Goal: Task Accomplishment & Management: Use online tool/utility

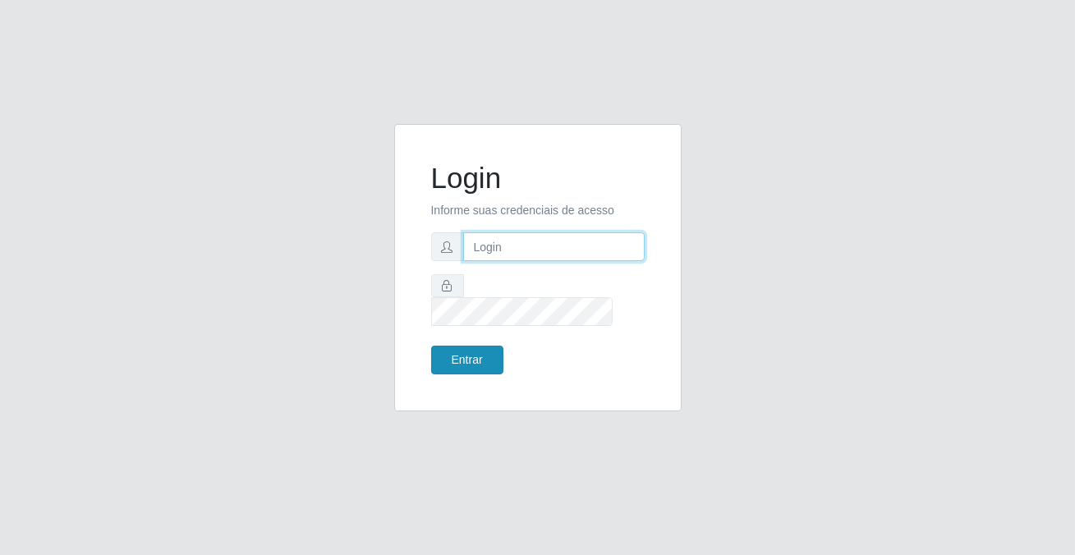
type input "[PERSON_NAME][EMAIL_ADDRESS][DOMAIN_NAME]"
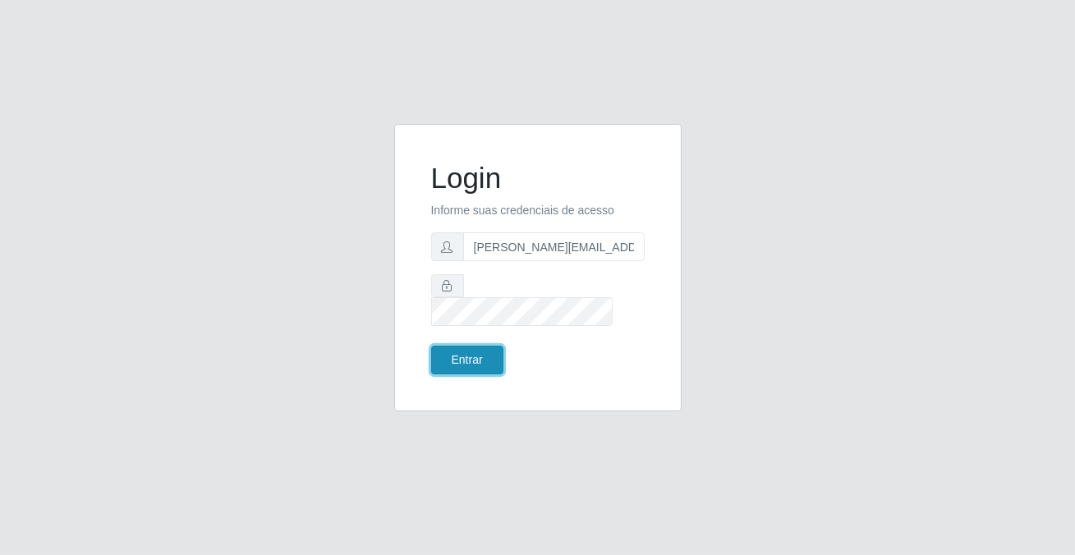
click at [445, 355] on button "Entrar" at bounding box center [467, 360] width 72 height 29
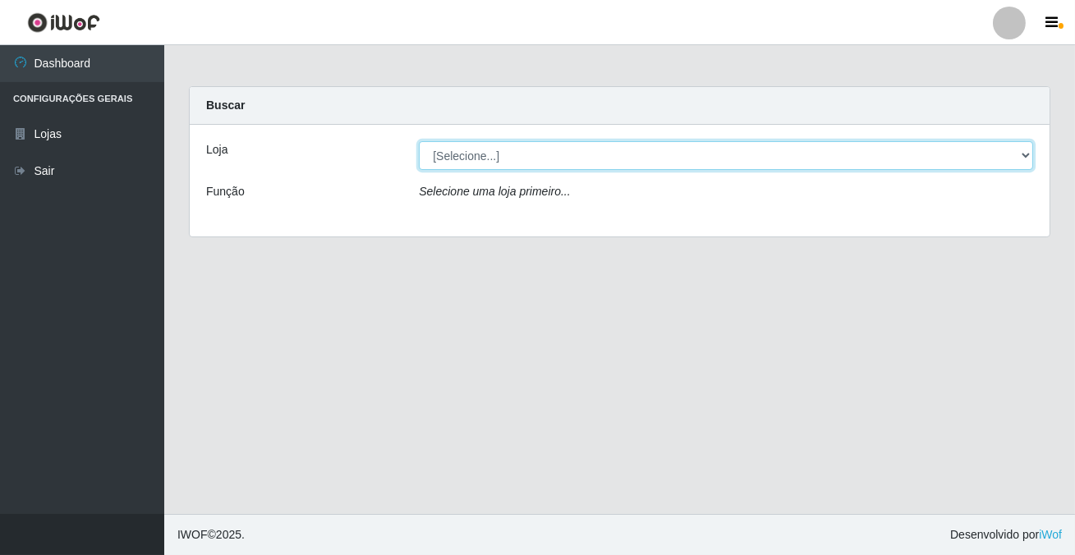
click at [1024, 151] on select "[Selecione...] Rede Potiguar 2 - Macaíba" at bounding box center [726, 155] width 614 height 29
select select "101"
click at [419, 141] on select "[Selecione...] Rede Potiguar 2 - Macaíba" at bounding box center [726, 155] width 614 height 29
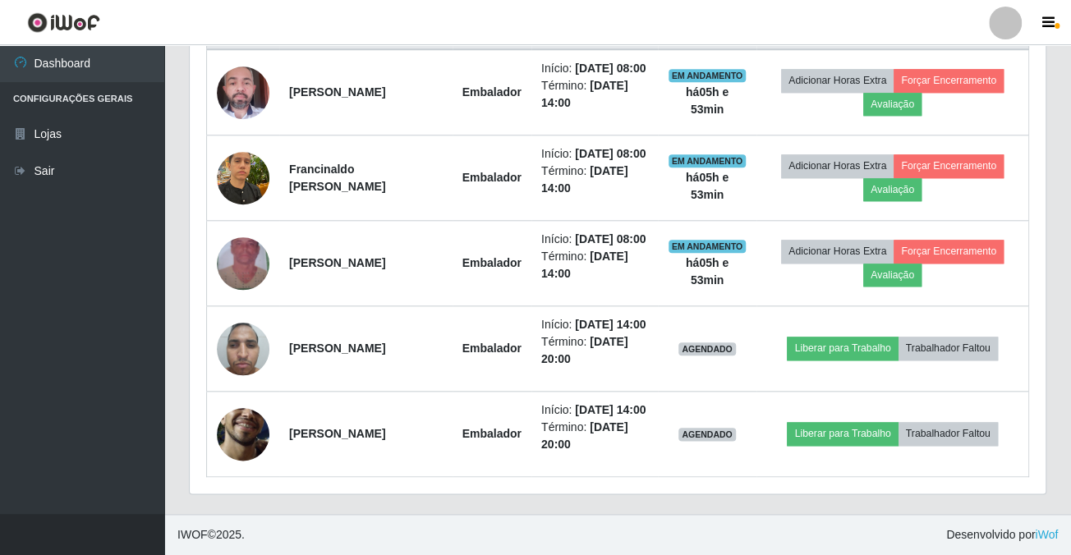
scroll to position [747, 0]
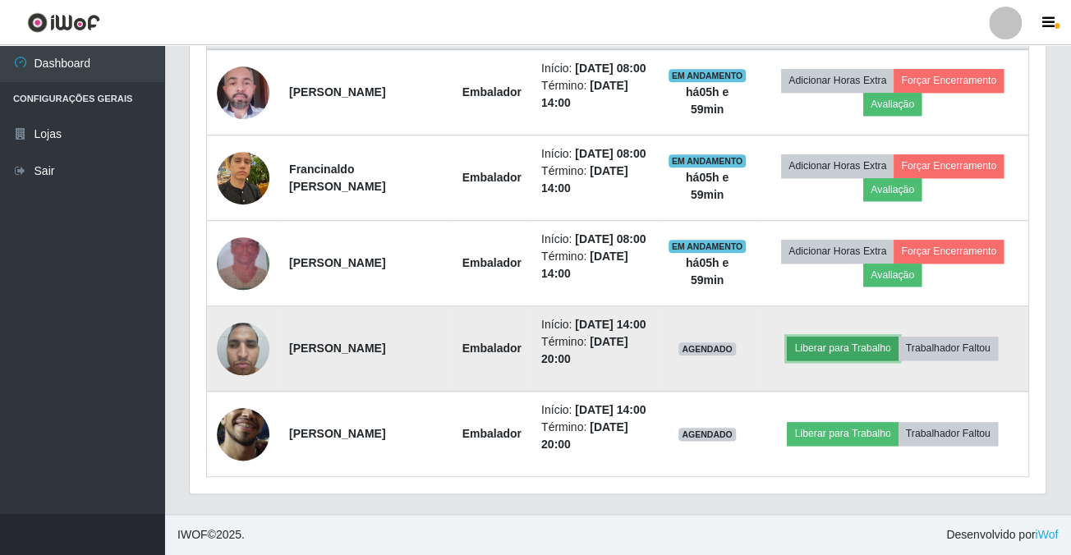
click at [812, 337] on button "Liberar para Trabalho" at bounding box center [842, 348] width 111 height 23
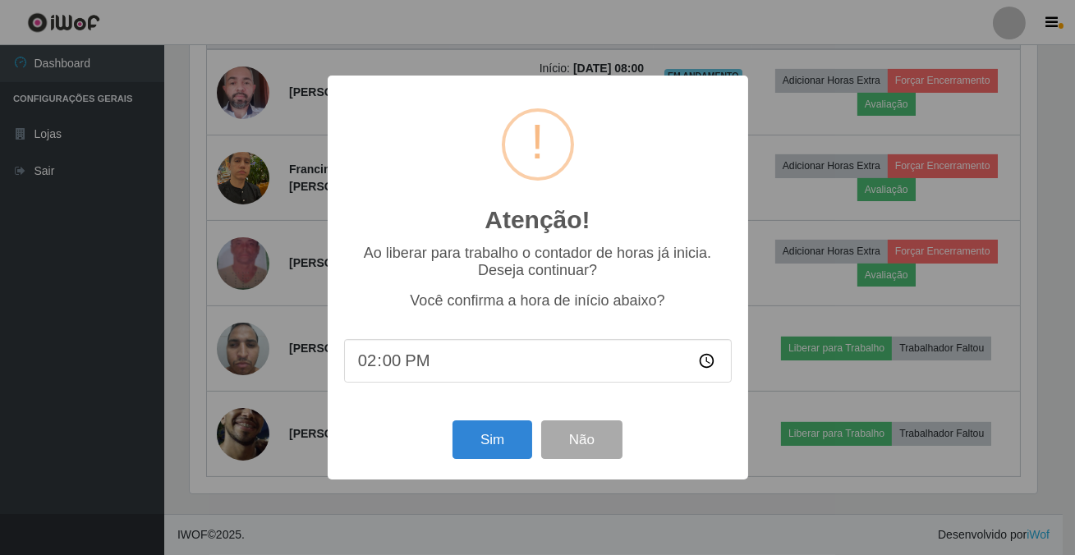
scroll to position [341, 847]
click at [514, 451] on button "Sim" at bounding box center [493, 440] width 80 height 39
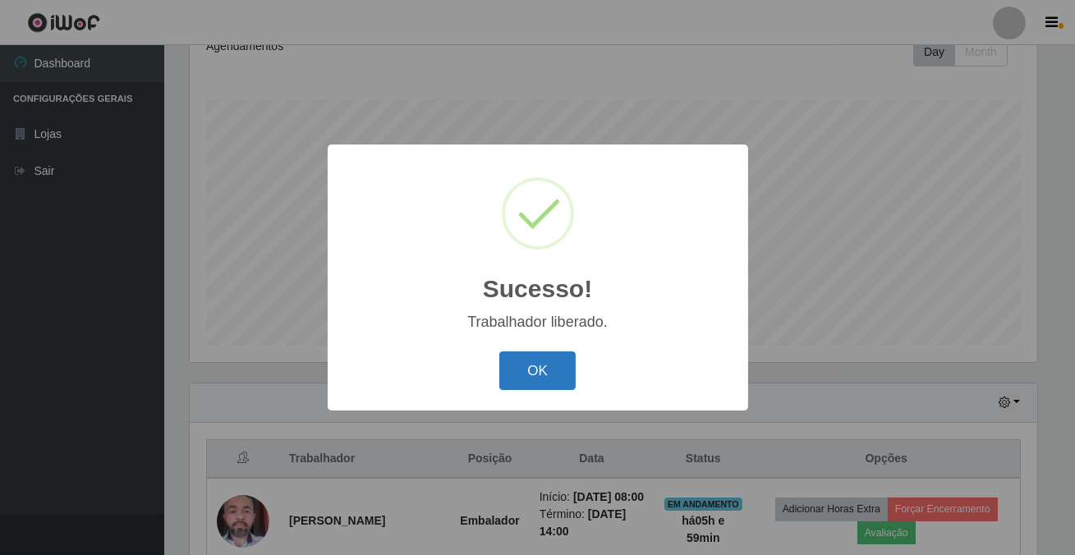
click at [540, 381] on button "OK" at bounding box center [537, 371] width 76 height 39
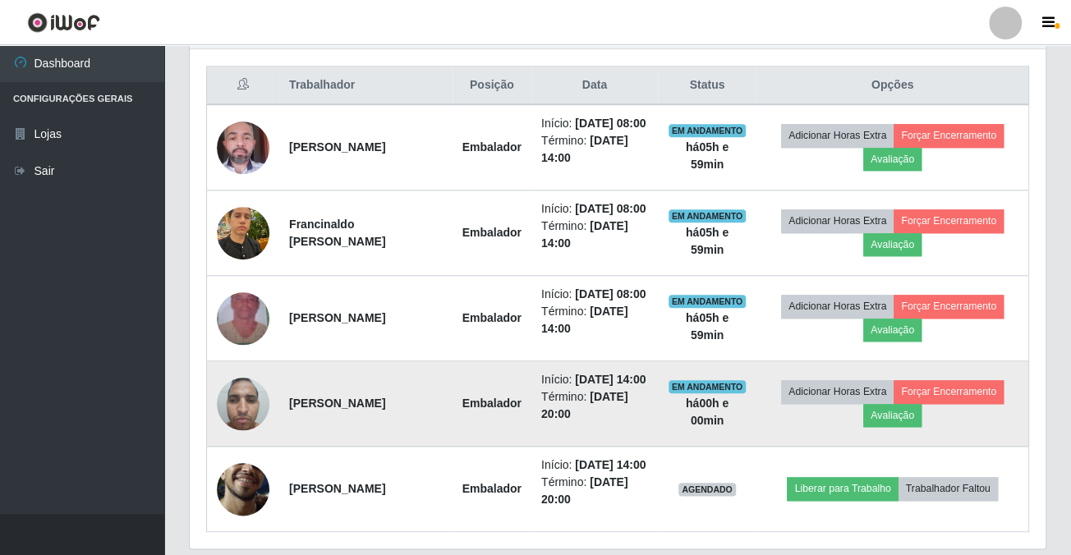
scroll to position [755, 0]
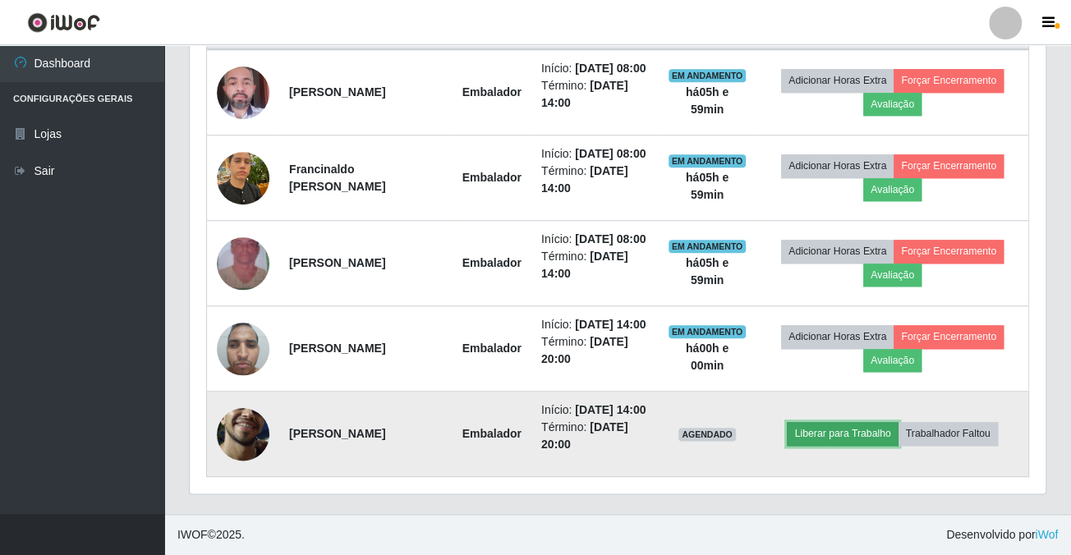
click at [808, 422] on button "Liberar para Trabalho" at bounding box center [842, 433] width 111 height 23
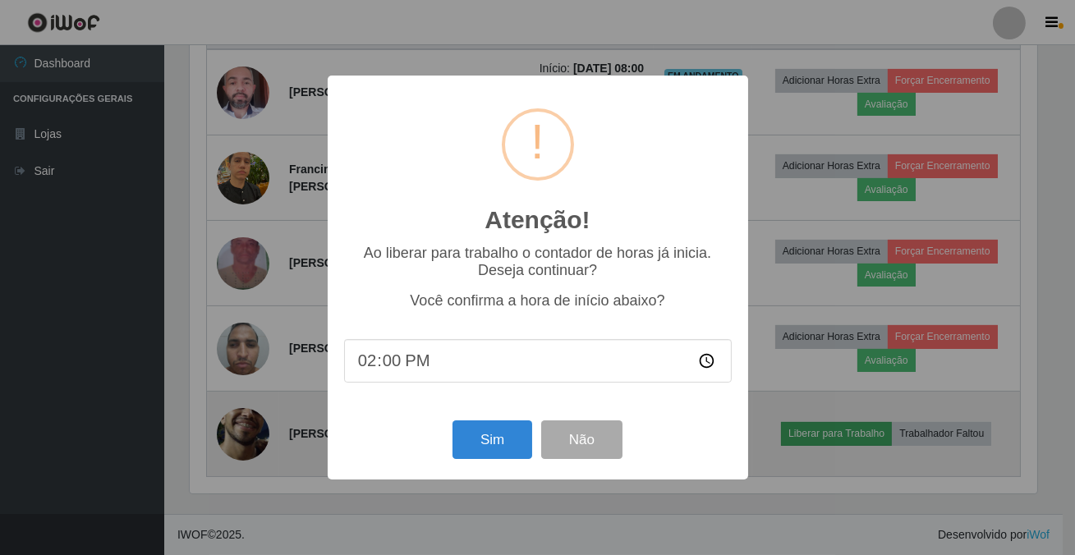
scroll to position [341, 847]
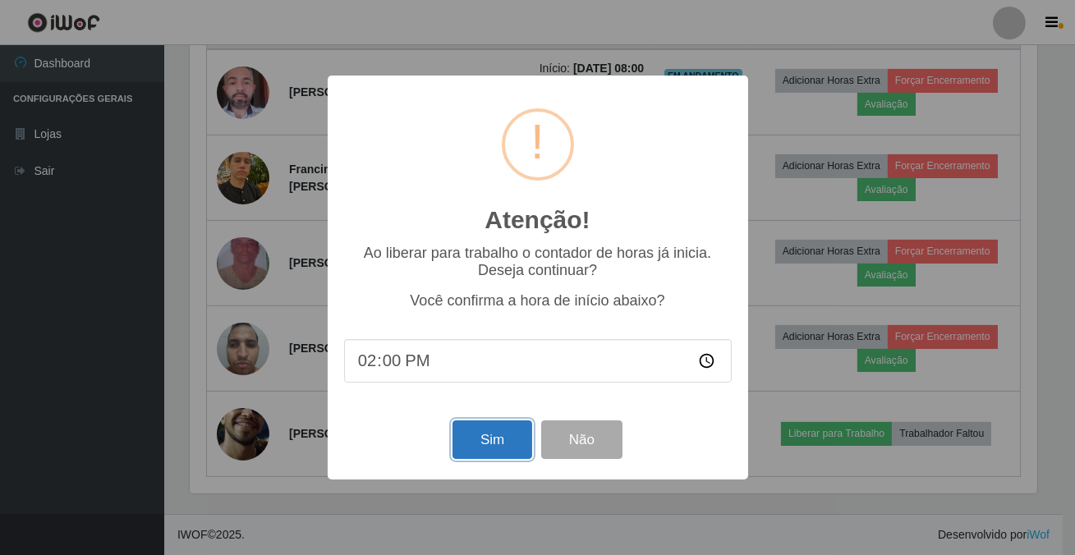
click at [488, 449] on button "Sim" at bounding box center [493, 440] width 80 height 39
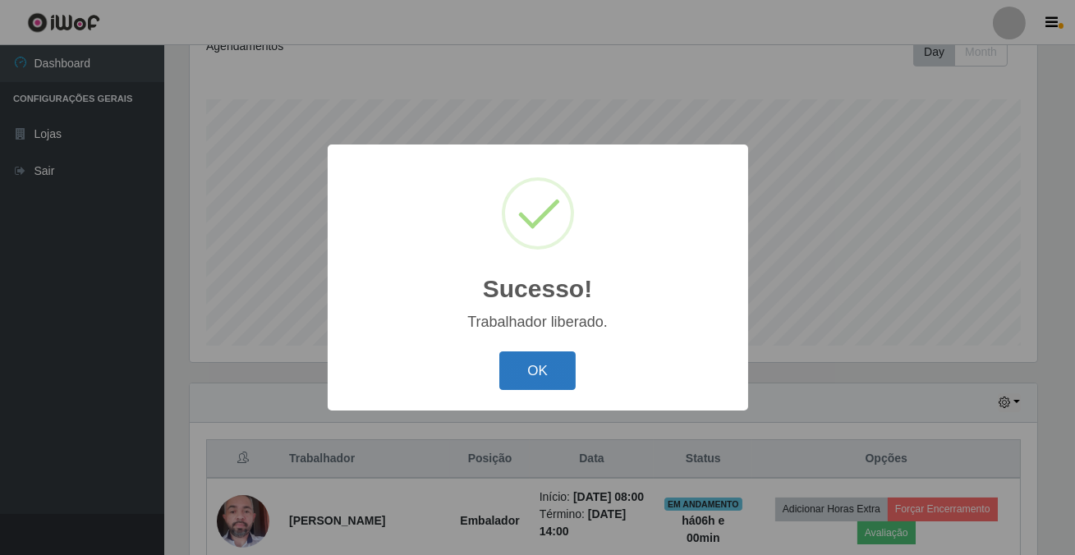
click at [515, 361] on button "OK" at bounding box center [537, 371] width 76 height 39
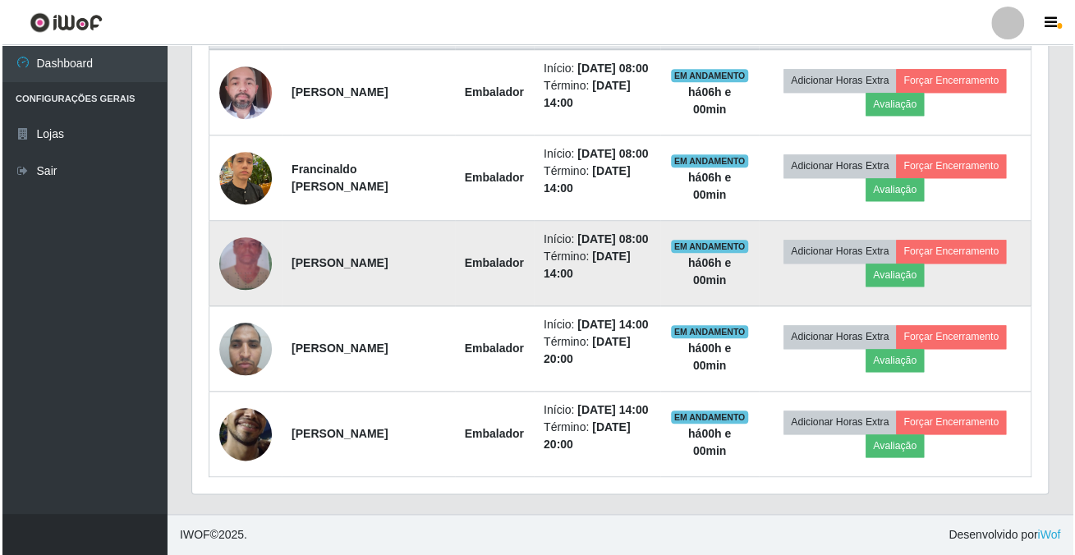
scroll to position [615, 0]
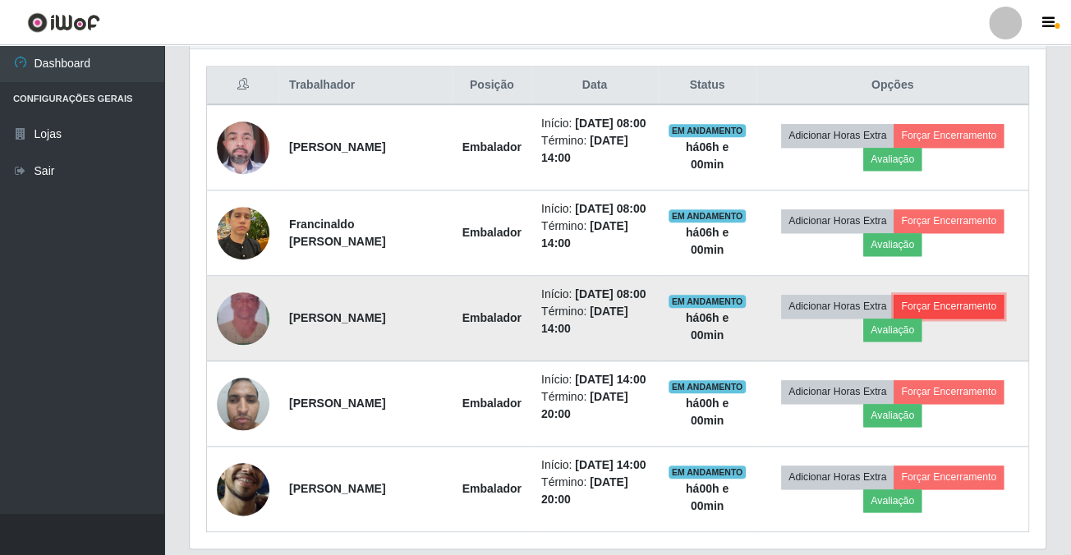
click at [927, 318] on button "Forçar Encerramento" at bounding box center [949, 306] width 110 height 23
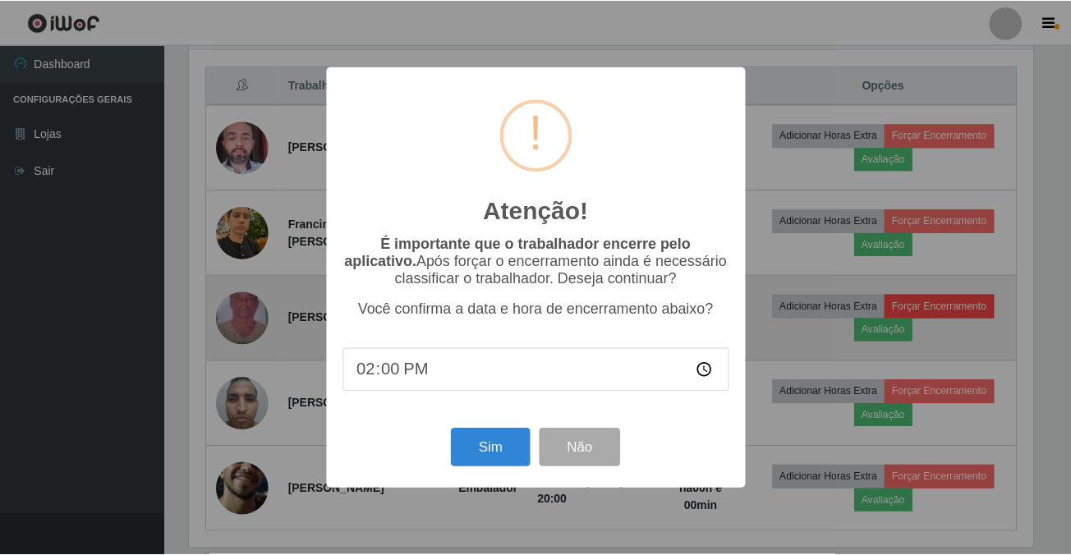
scroll to position [341, 847]
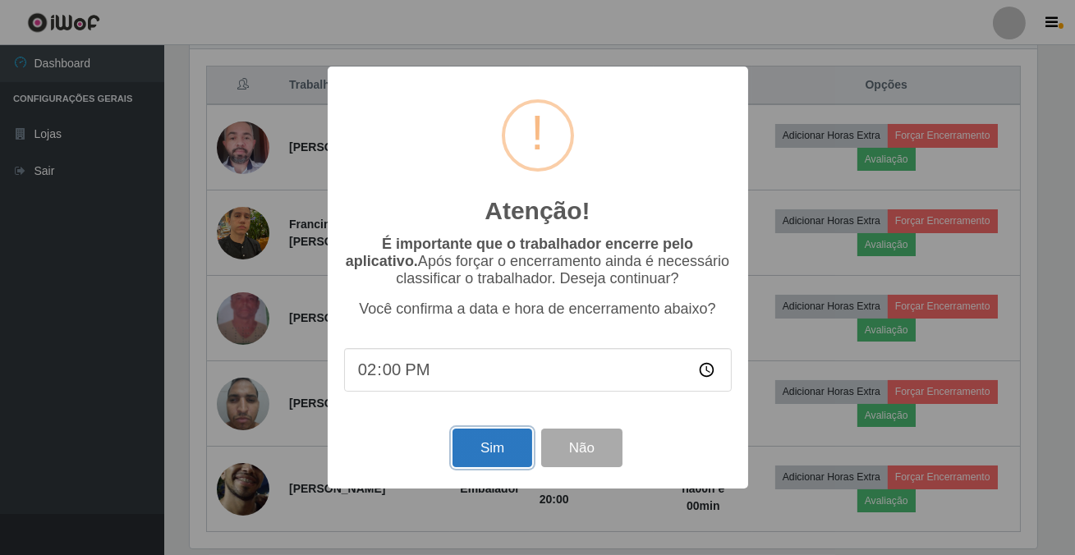
click at [495, 463] on button "Sim" at bounding box center [493, 448] width 80 height 39
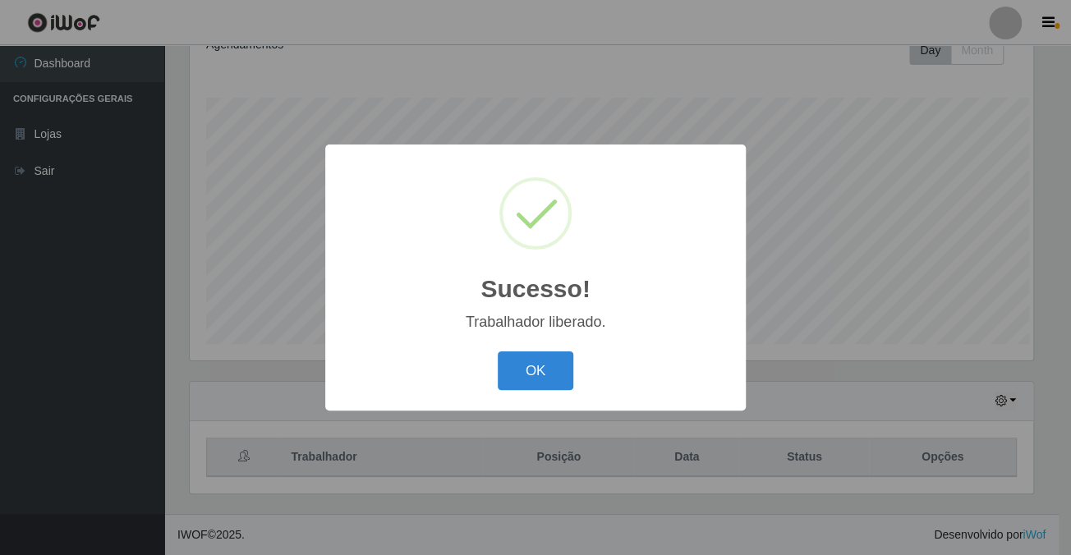
scroll to position [0, 0]
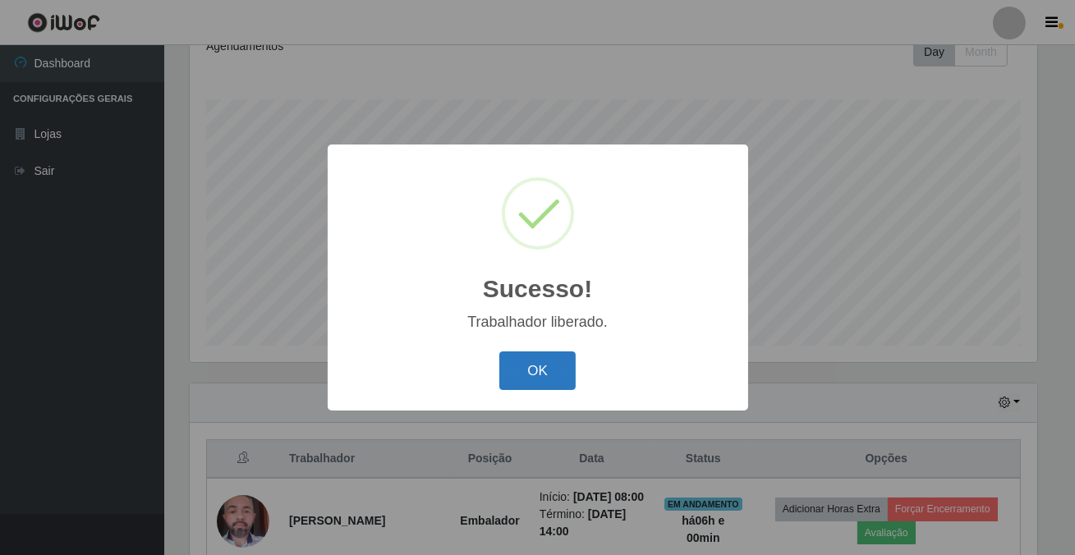
click at [520, 376] on button "OK" at bounding box center [537, 371] width 76 height 39
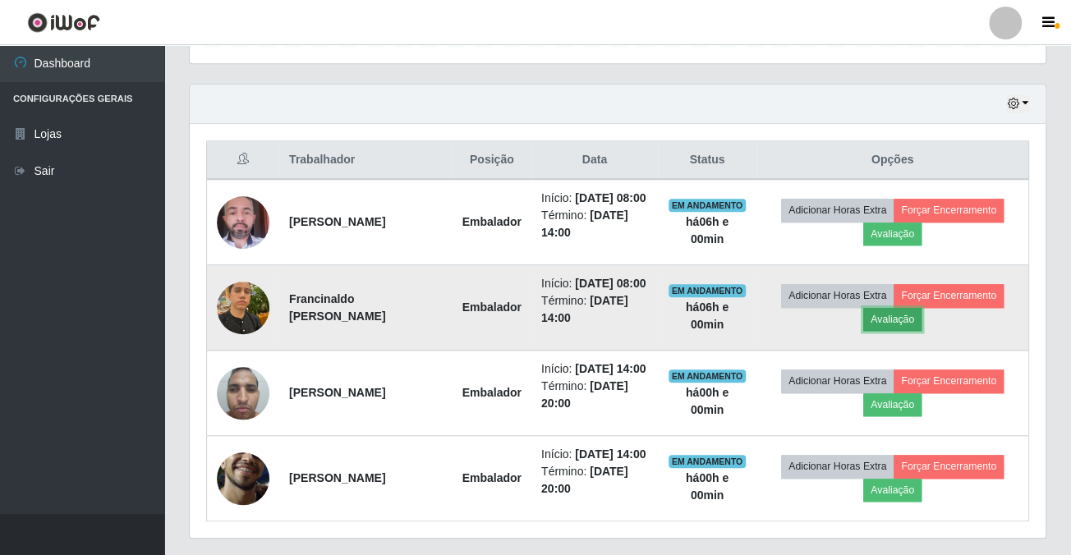
click at [902, 331] on button "Avaliação" at bounding box center [892, 319] width 58 height 23
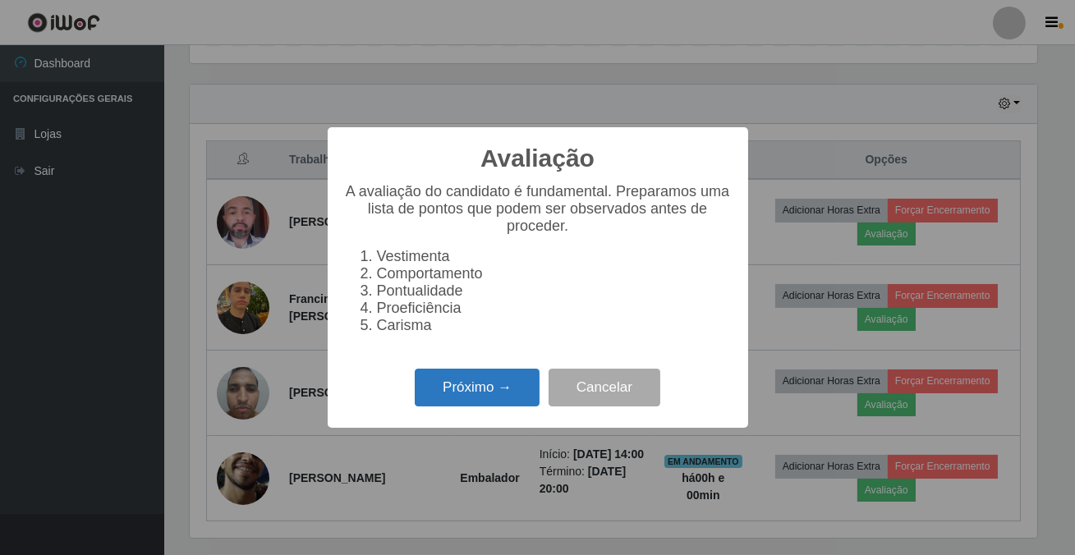
click at [511, 403] on button "Próximo →" at bounding box center [477, 388] width 125 height 39
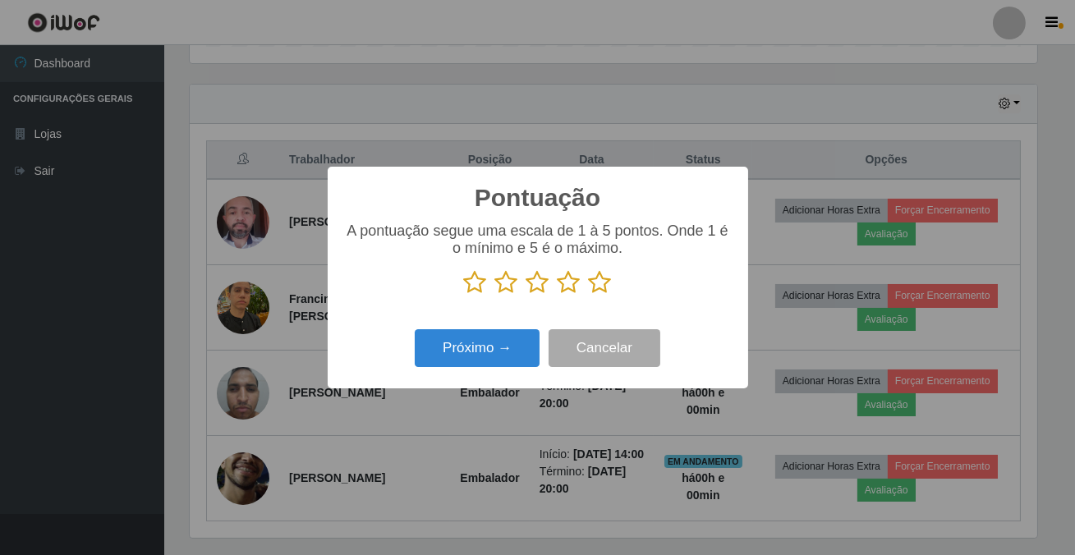
click at [600, 284] on icon at bounding box center [600, 282] width 23 height 25
click at [589, 295] on input "radio" at bounding box center [589, 295] width 0 height 0
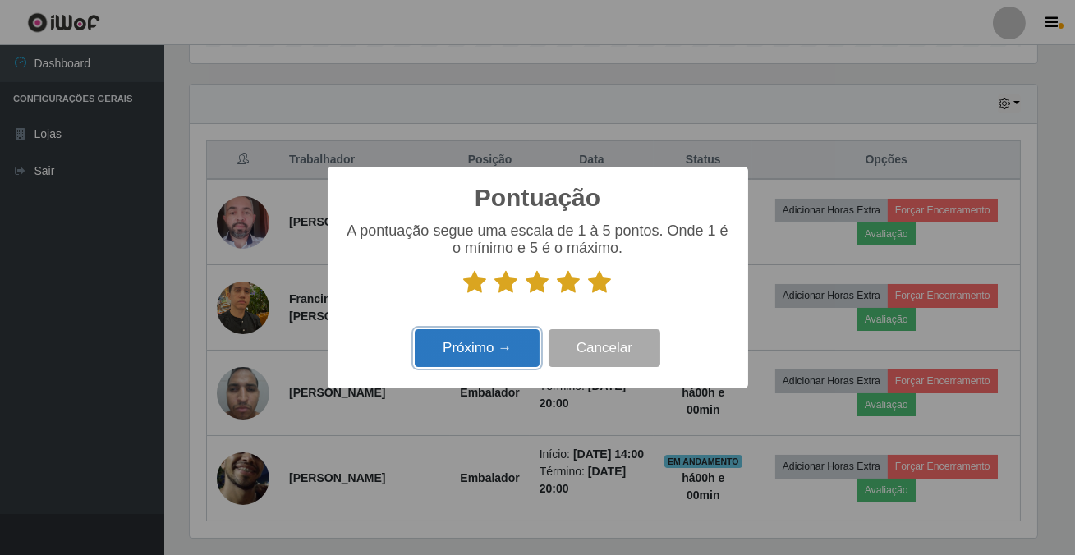
click at [512, 352] on button "Próximo →" at bounding box center [477, 348] width 125 height 39
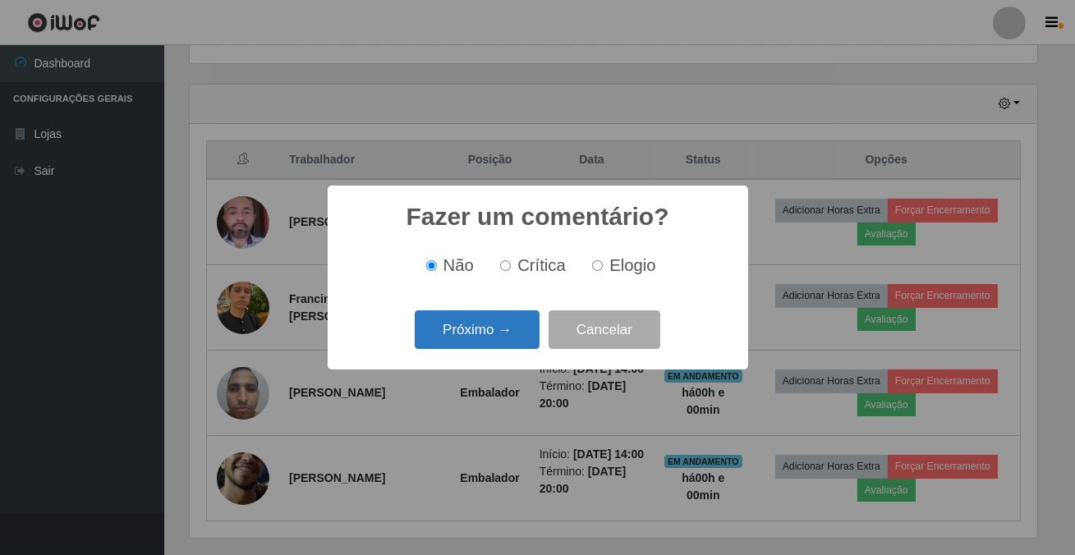
click at [520, 347] on button "Próximo →" at bounding box center [477, 330] width 125 height 39
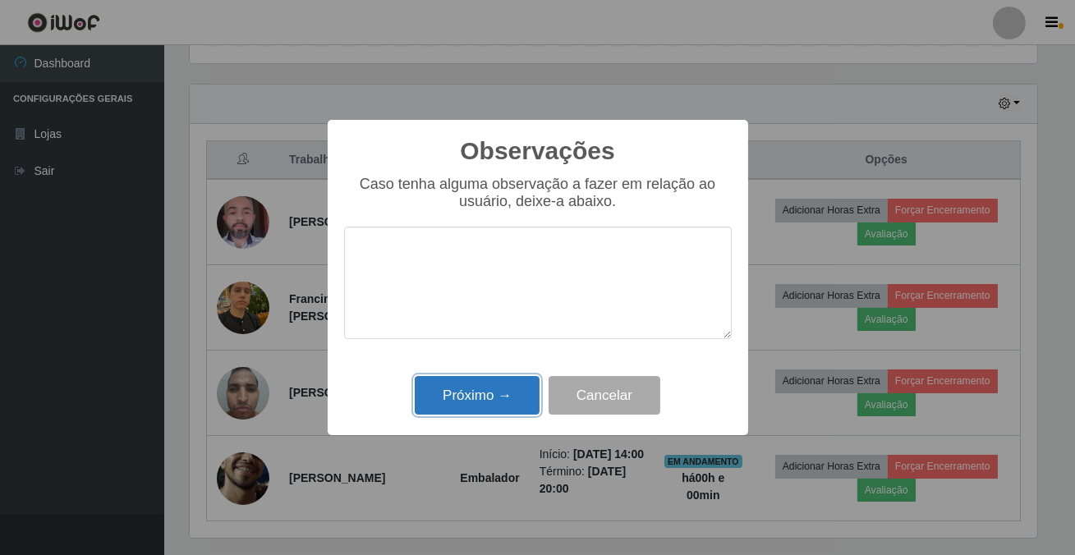
click at [507, 403] on button "Próximo →" at bounding box center [477, 395] width 125 height 39
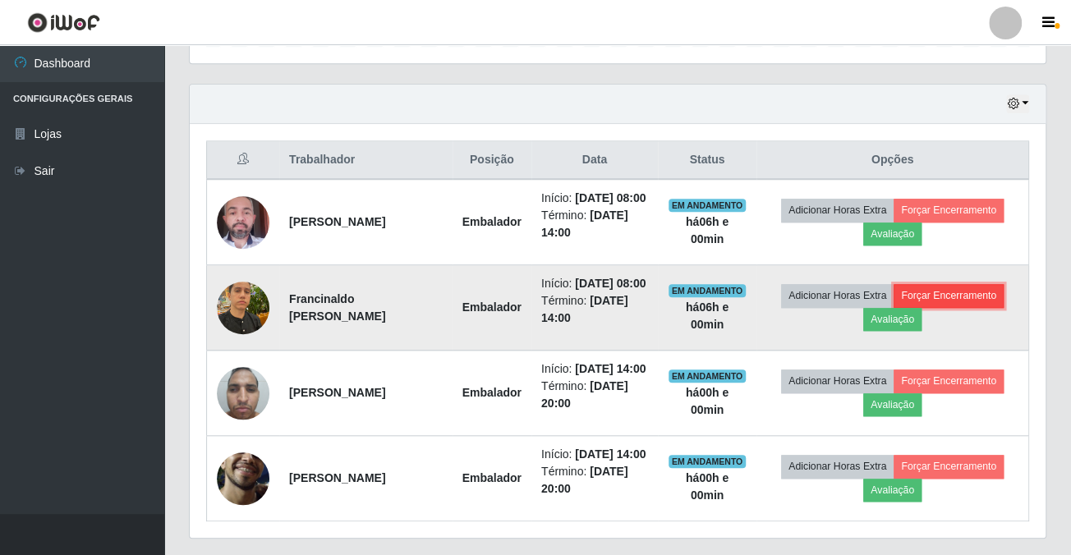
click at [935, 307] on button "Forçar Encerramento" at bounding box center [949, 295] width 110 height 23
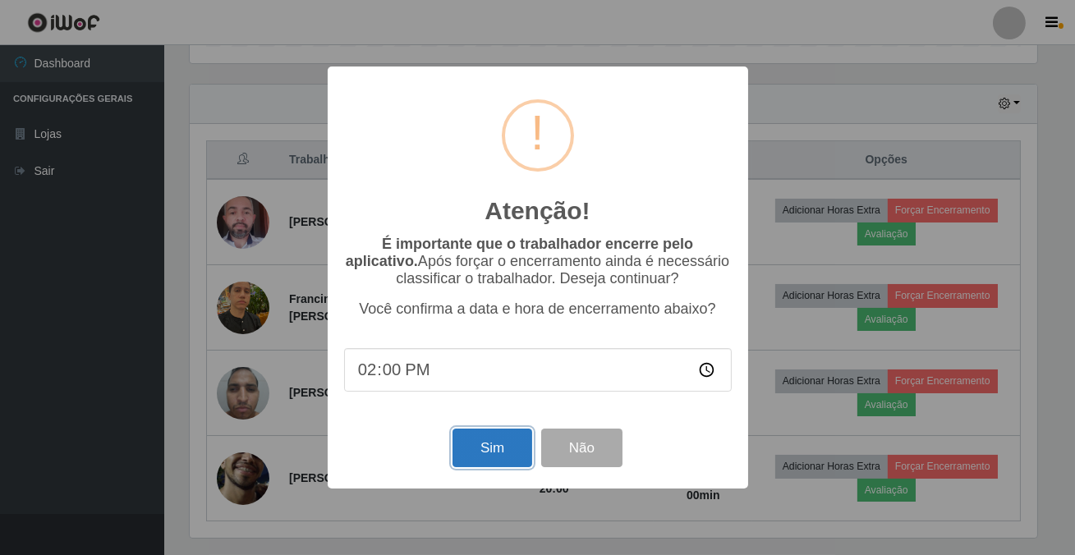
click at [495, 460] on button "Sim" at bounding box center [493, 448] width 80 height 39
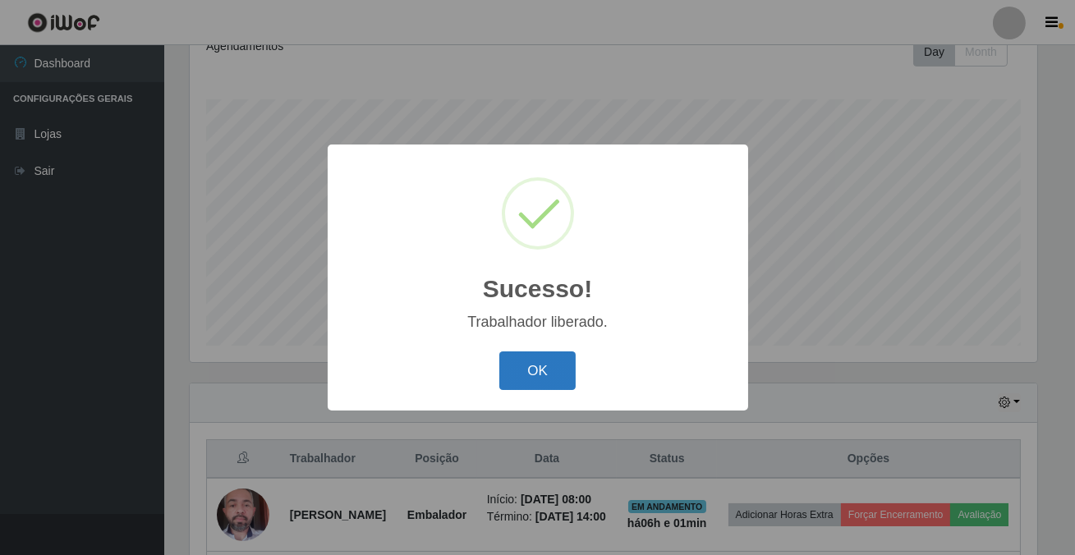
click at [528, 378] on button "OK" at bounding box center [537, 371] width 76 height 39
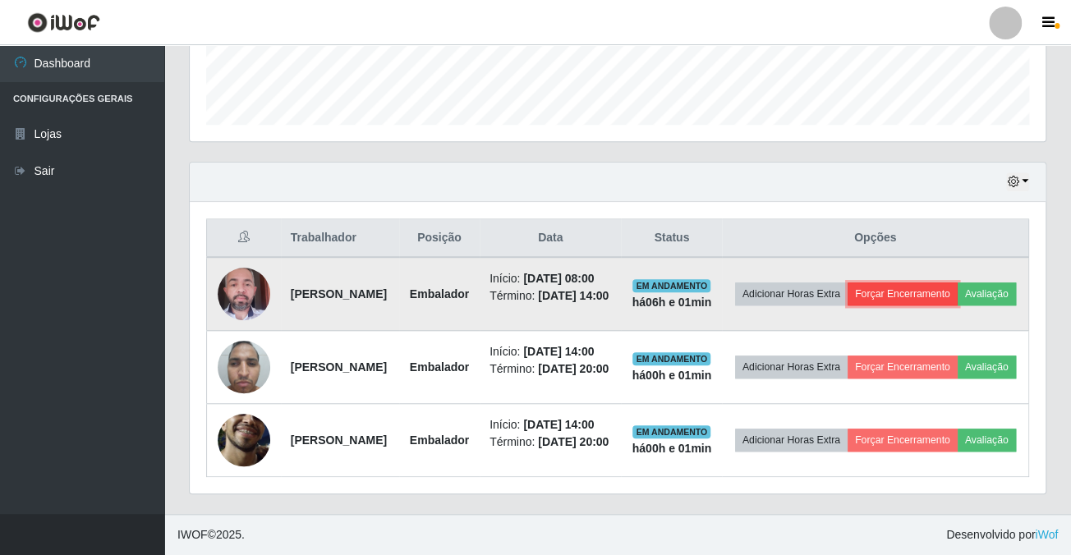
click at [933, 283] on button "Forçar Encerramento" at bounding box center [903, 294] width 110 height 23
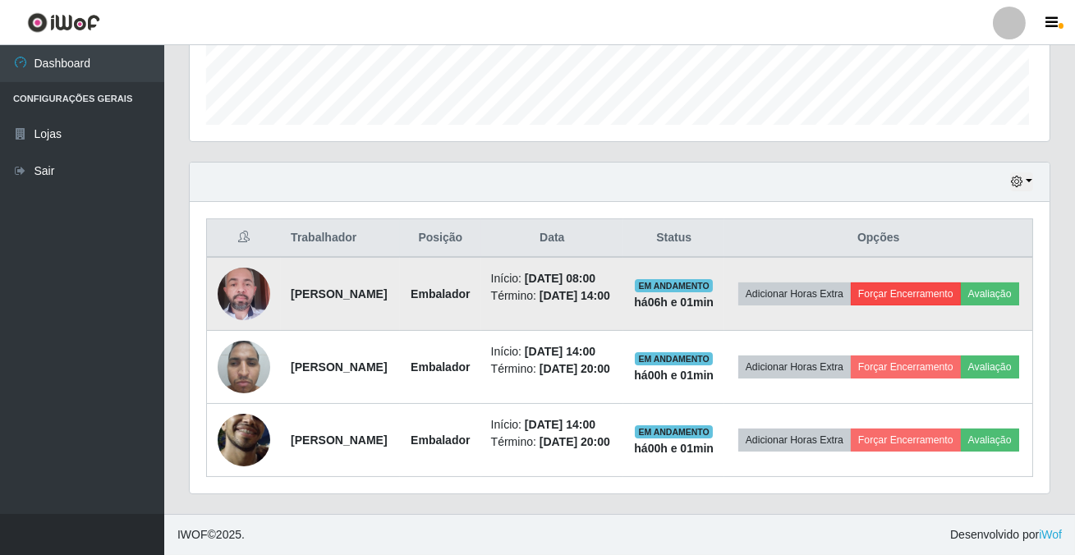
scroll to position [341, 847]
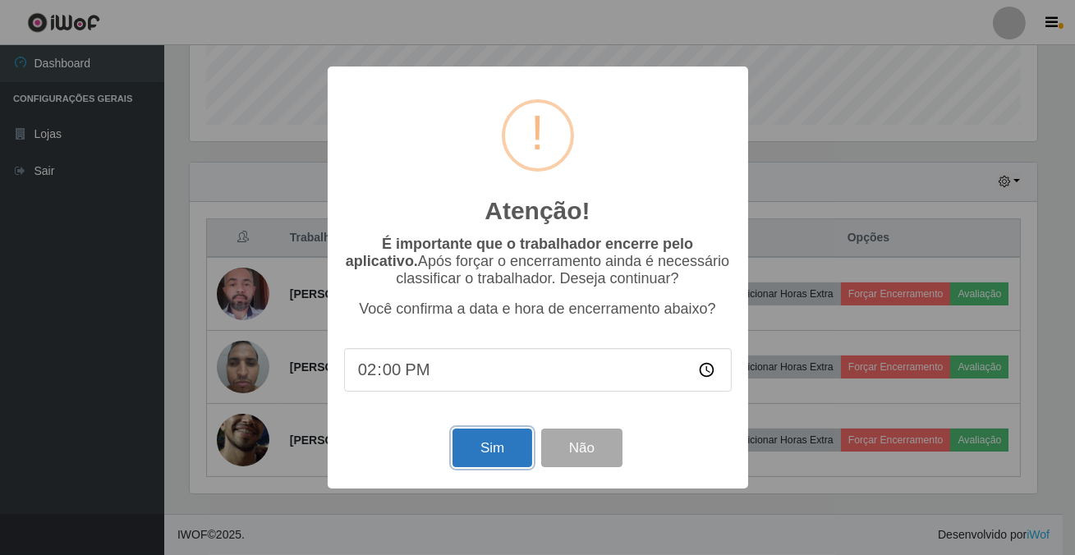
click at [492, 459] on button "Sim" at bounding box center [493, 448] width 80 height 39
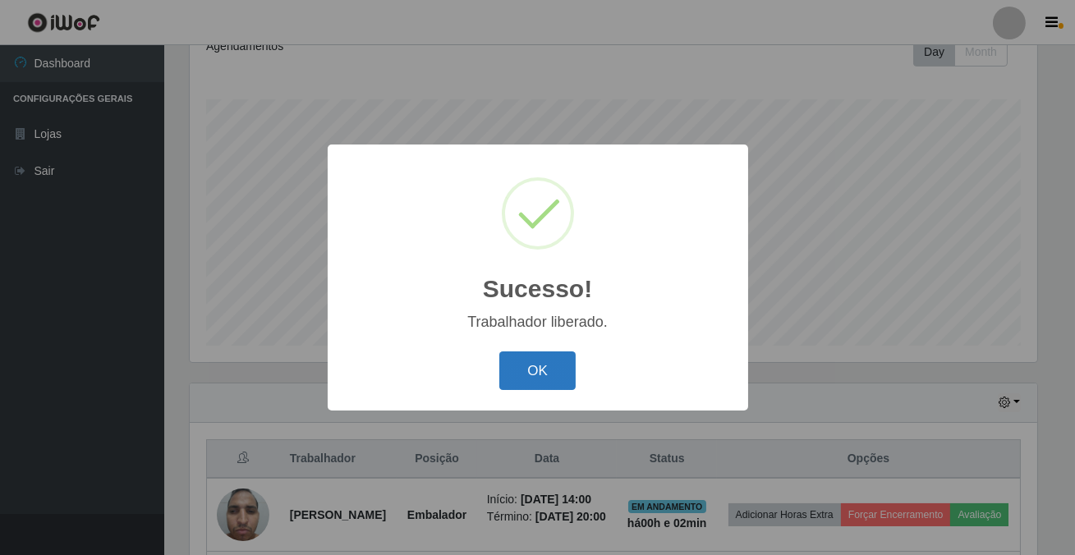
click at [530, 380] on button "OK" at bounding box center [537, 371] width 76 height 39
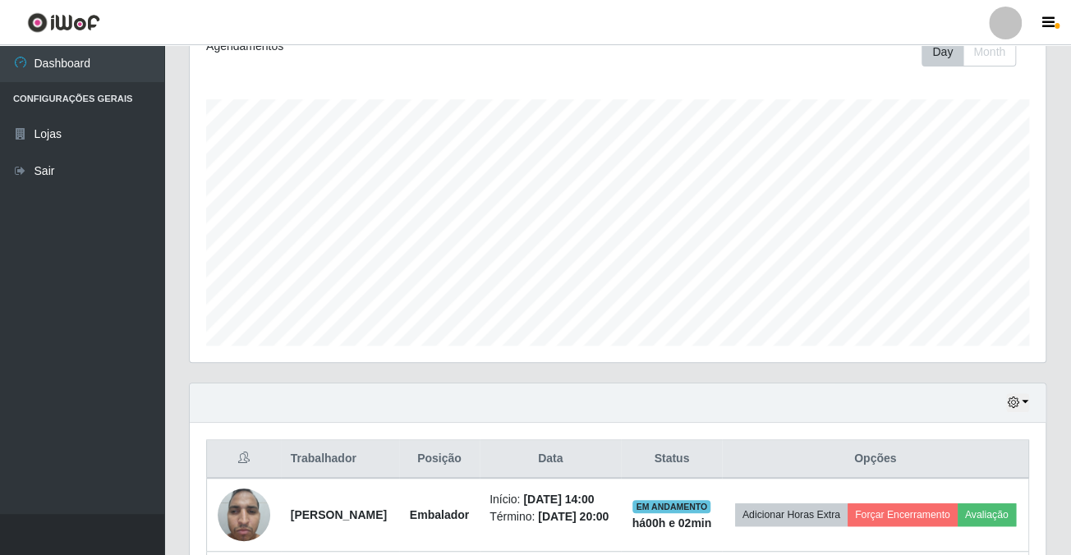
scroll to position [446, 0]
